Goal: Transaction & Acquisition: Subscribe to service/newsletter

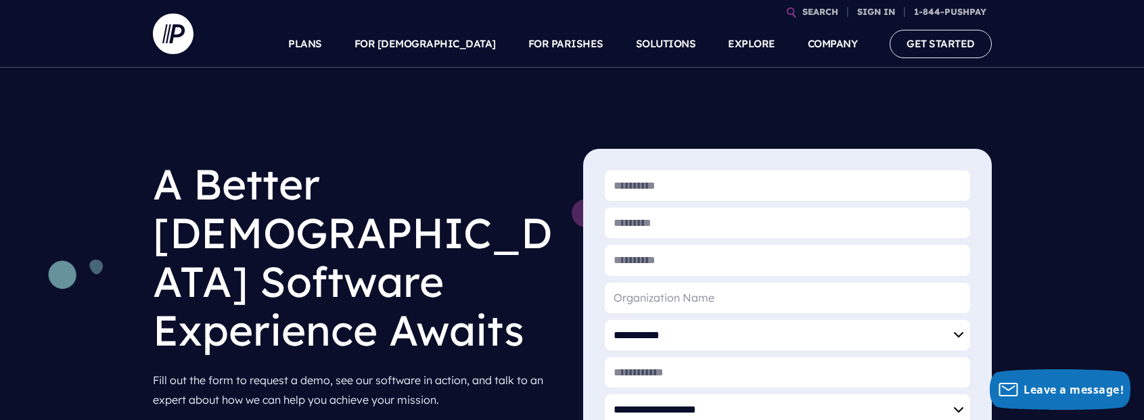
click at [322, 44] on link "PLANS" at bounding box center [305, 43] width 34 height 47
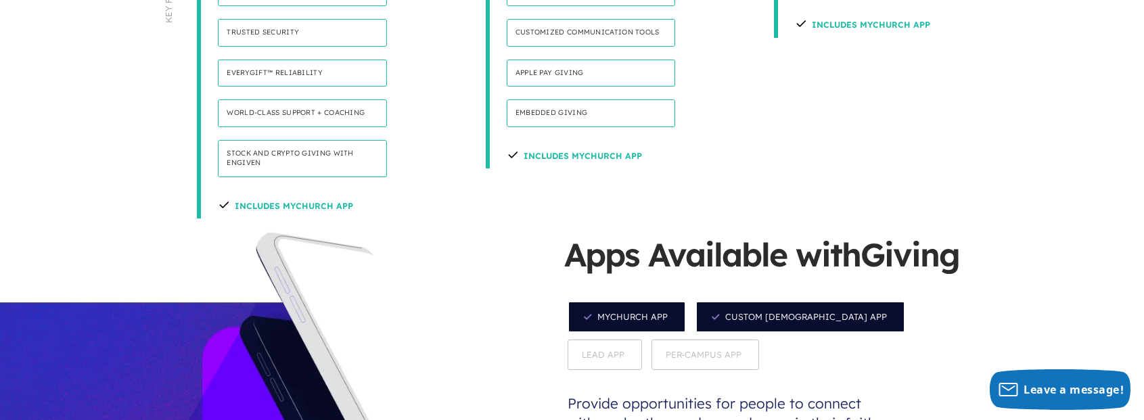
scroll to position [1089, 0]
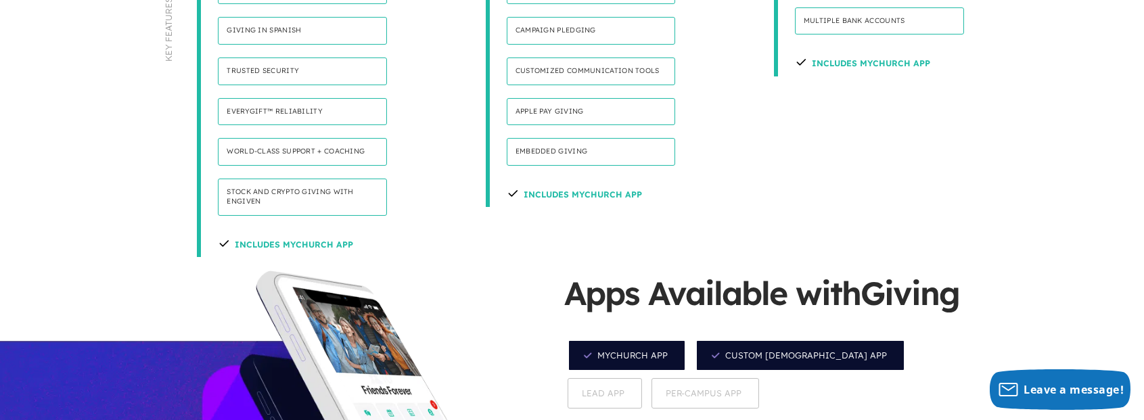
click at [291, 179] on h4 "Stock and Crypto Giving with Engiven" at bounding box center [302, 197] width 169 height 37
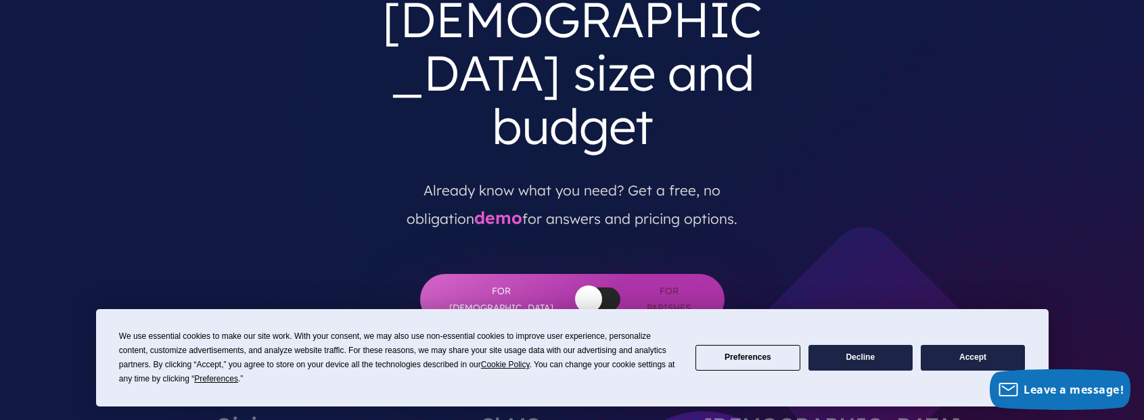
scroll to position [196, 0]
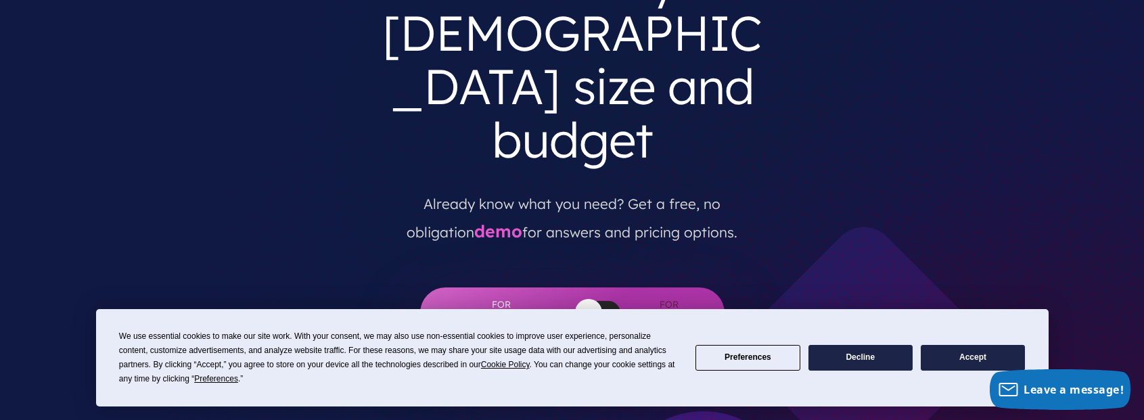
click at [575, 299] on button "button" at bounding box center [588, 312] width 27 height 27
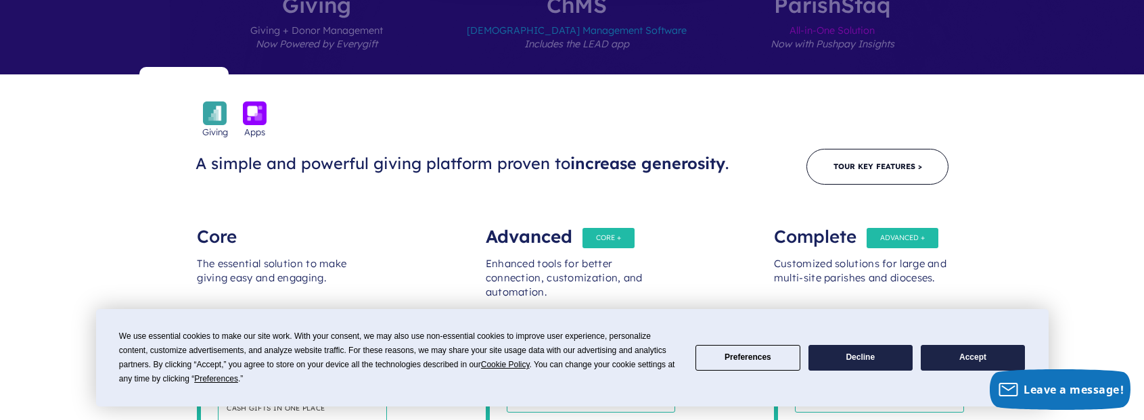
scroll to position [602, 0]
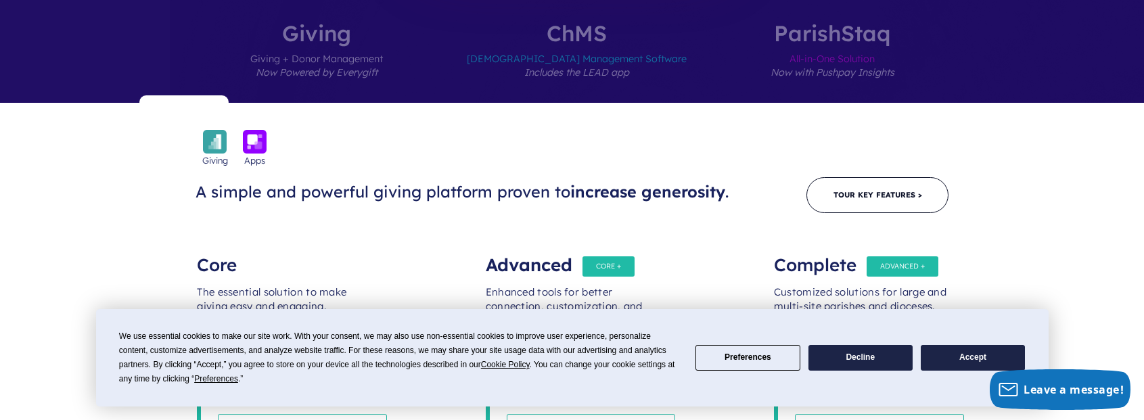
click at [893, 245] on div "Complete" at bounding box center [860, 258] width 173 height 27
click at [598, 272] on div "Enhanced tools for better connection, customization, and automation." at bounding box center [572, 312] width 173 height 81
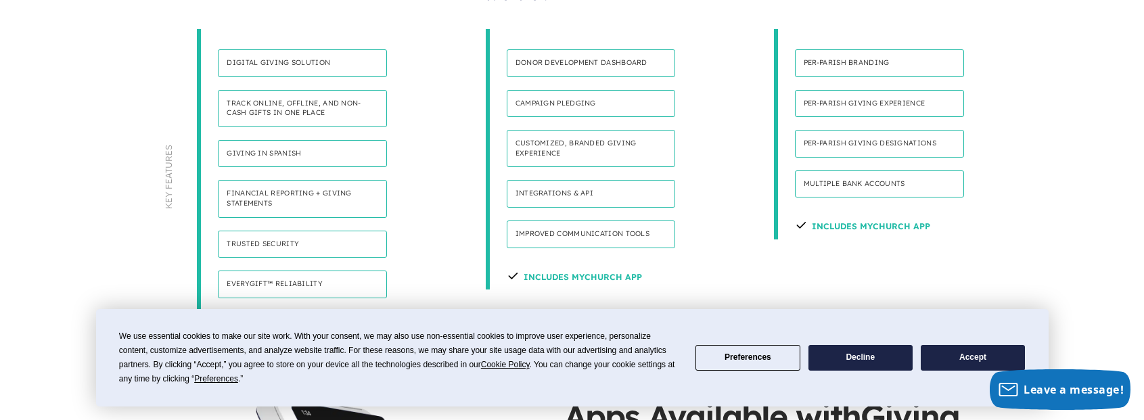
scroll to position [926, 0]
click at [575, 220] on h4 "Improved communication tools" at bounding box center [591, 234] width 169 height 28
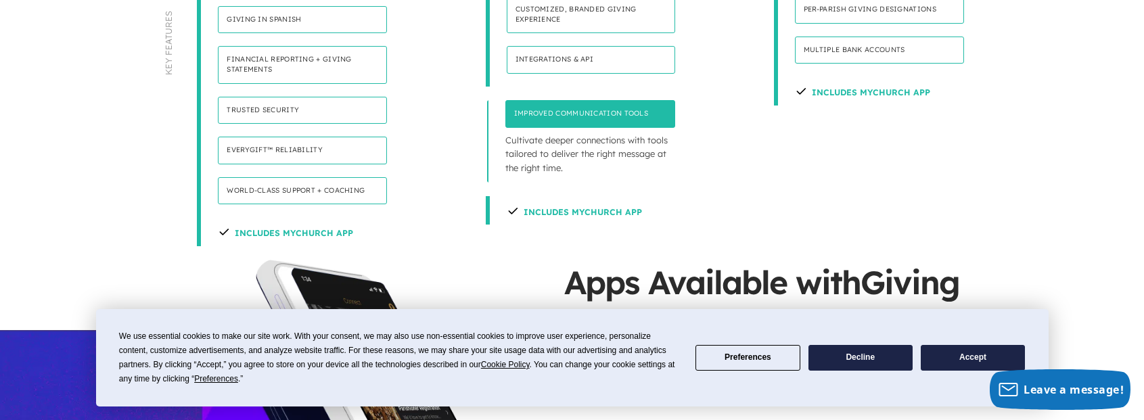
scroll to position [1008, 0]
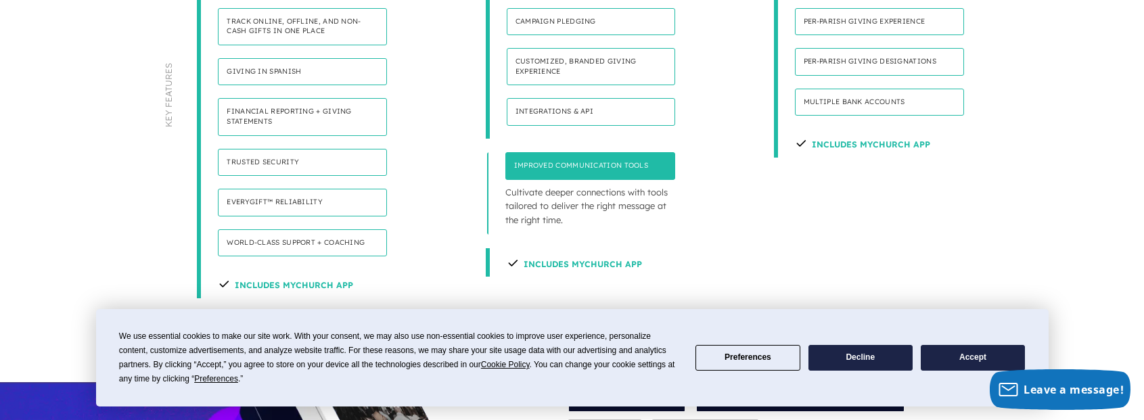
click at [595, 152] on h4 "Improved communication tools" at bounding box center [591, 166] width 171 height 28
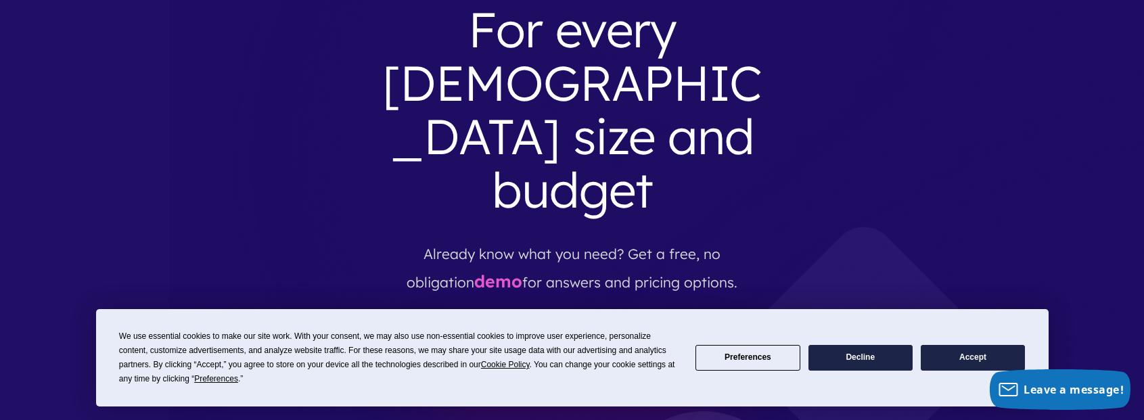
scroll to position [0, 0]
